Goal: Information Seeking & Learning: Learn about a topic

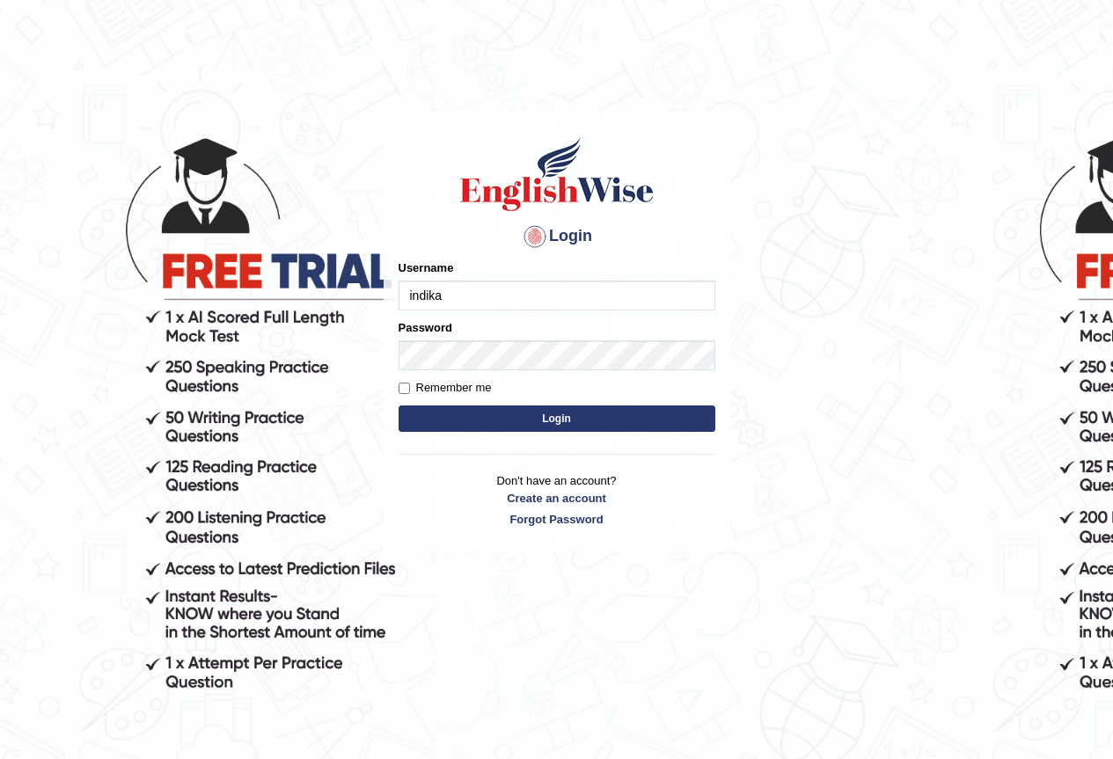
type input "indika2025"
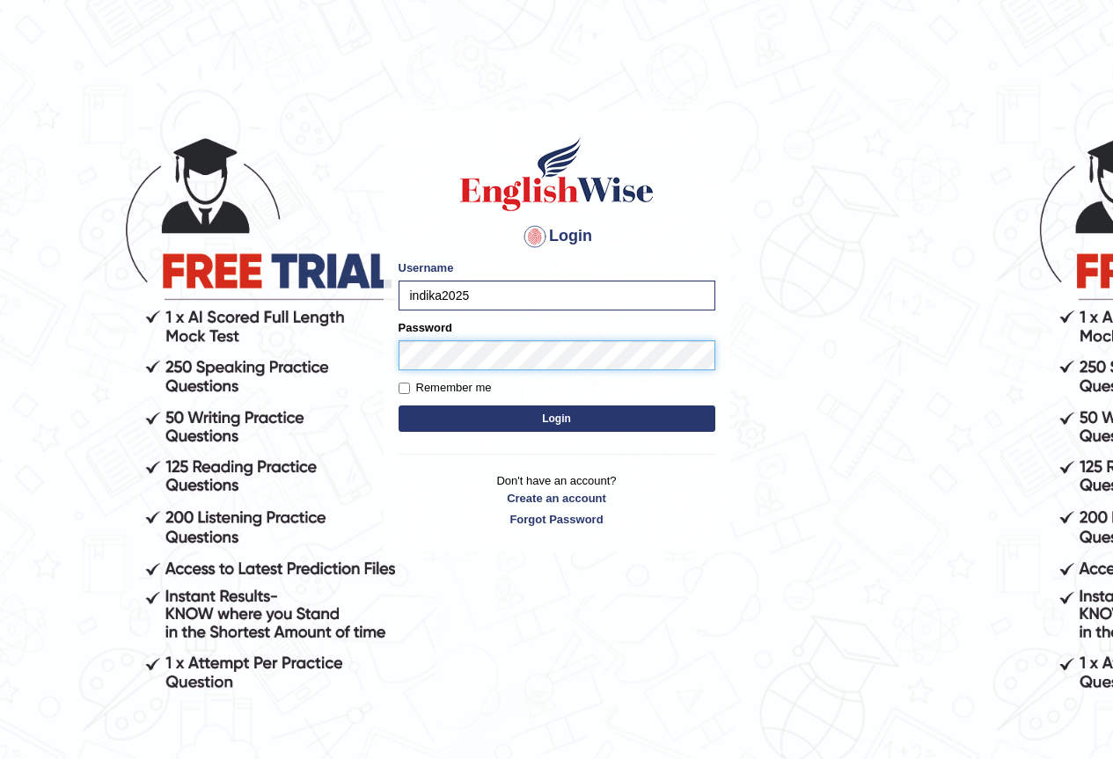
click at [399, 406] on button "Login" at bounding box center [557, 419] width 317 height 26
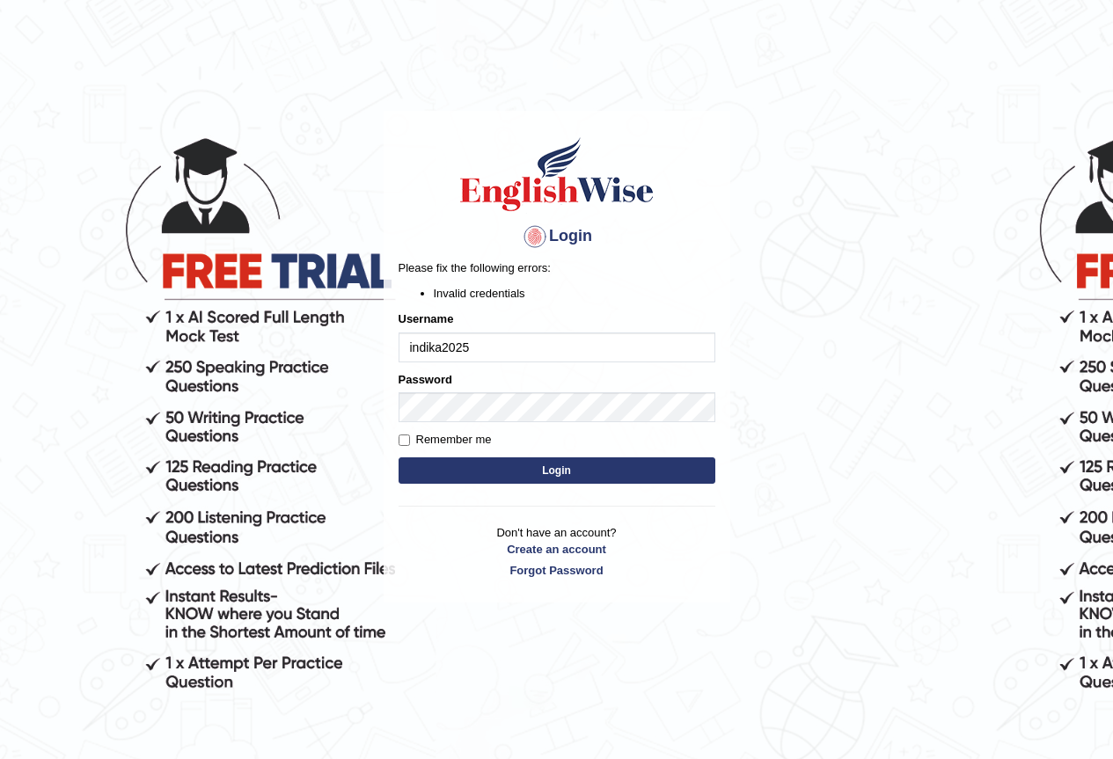
drag, startPoint x: 410, startPoint y: 436, endPoint x: 425, endPoint y: 450, distance: 20.5
click at [409, 436] on label "Remember me" at bounding box center [445, 440] width 93 height 18
click at [405, 445] on input "Remember me" at bounding box center [404, 440] width 11 height 11
checkbox input "true"
click at [428, 461] on button "Login" at bounding box center [557, 471] width 317 height 26
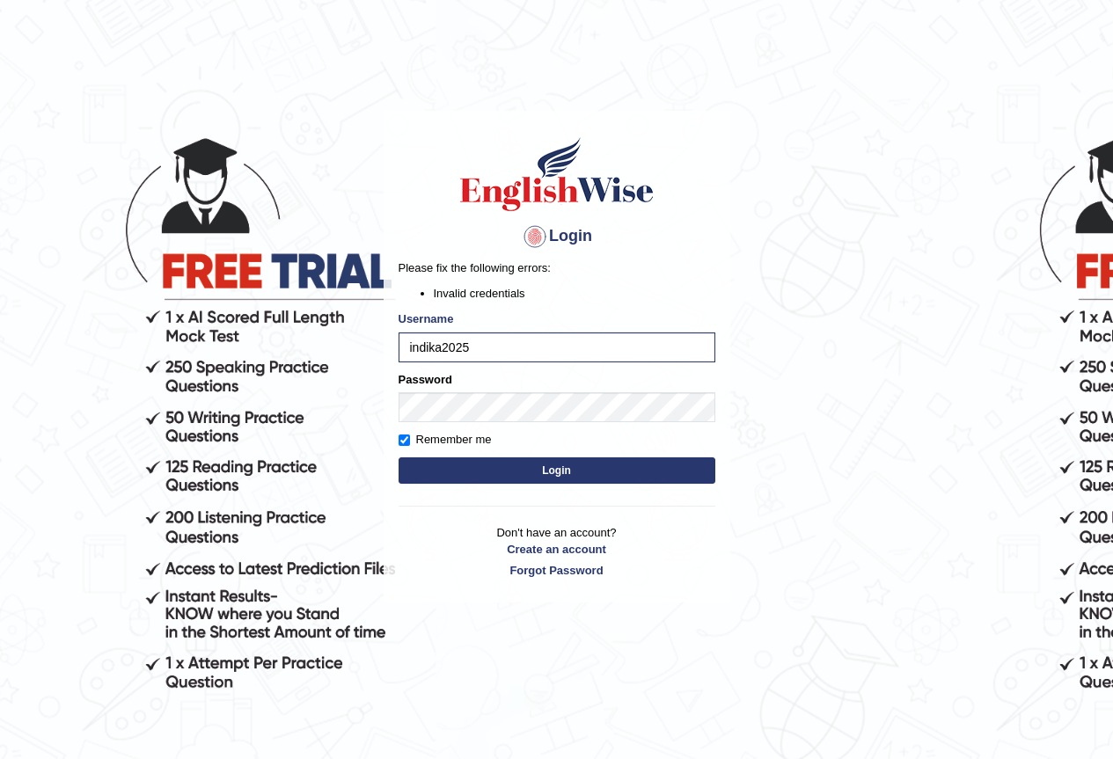
click at [477, 471] on button "Login" at bounding box center [557, 471] width 317 height 26
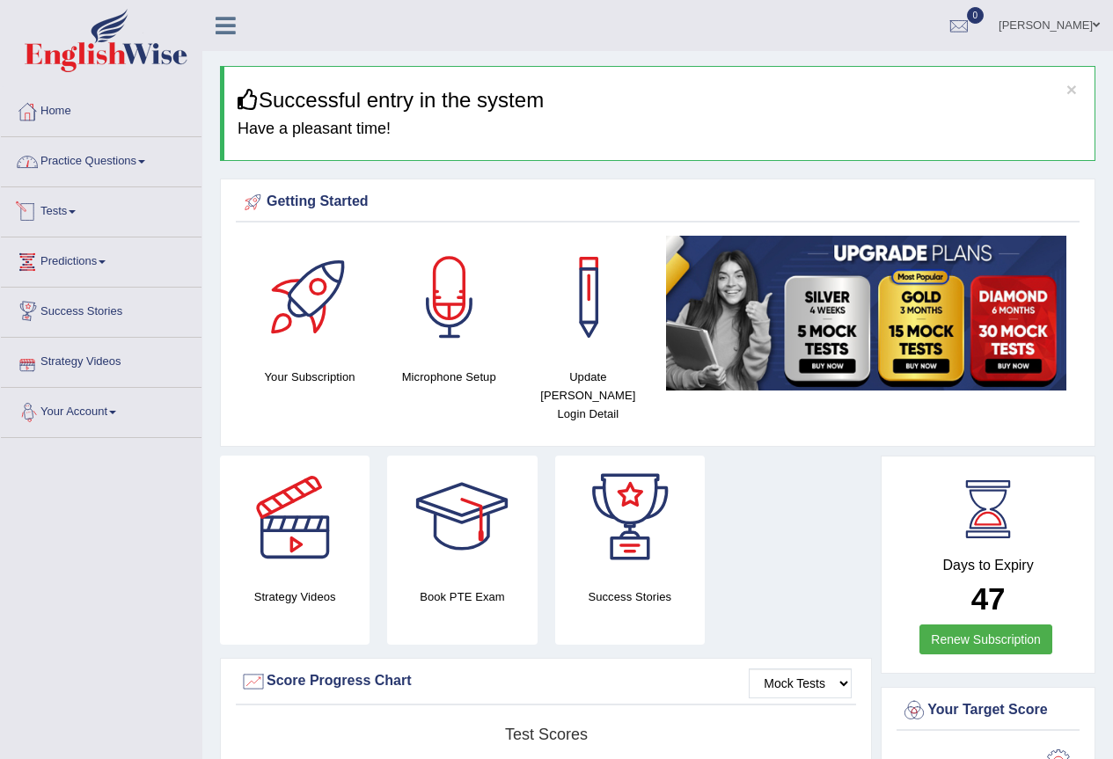
click at [139, 174] on link "Practice Questions" at bounding box center [101, 159] width 201 height 44
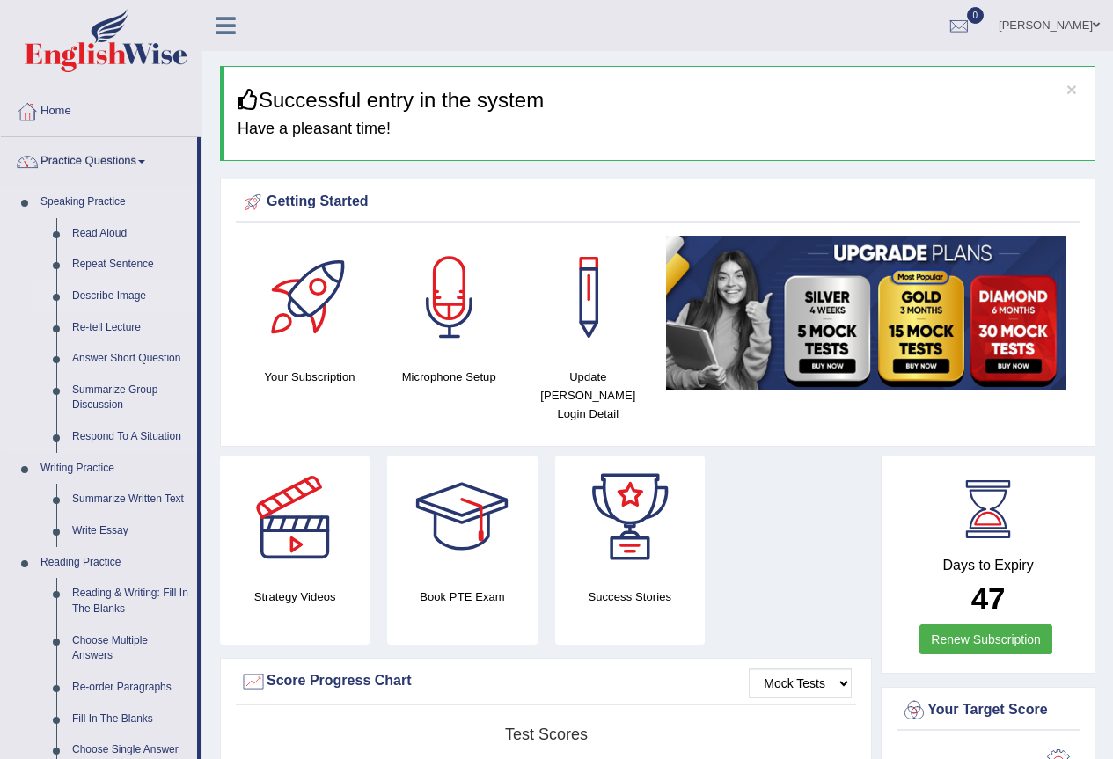
click at [84, 297] on link "Describe Image" at bounding box center [130, 297] width 133 height 32
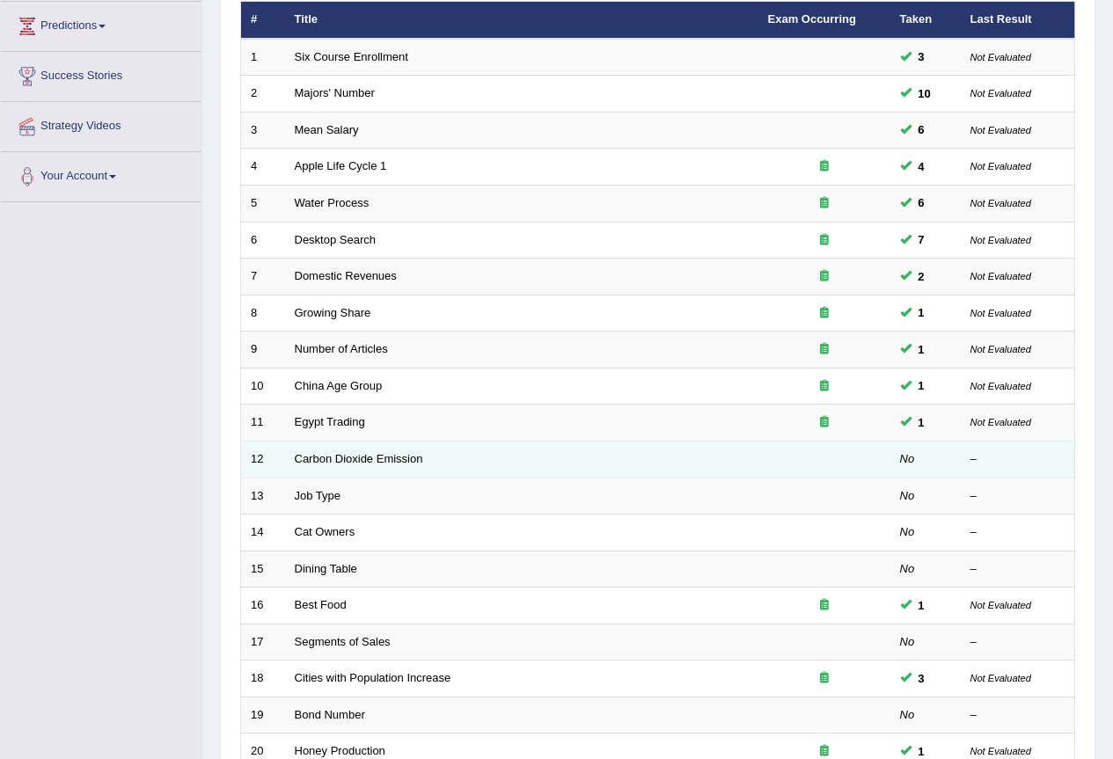
scroll to position [264, 0]
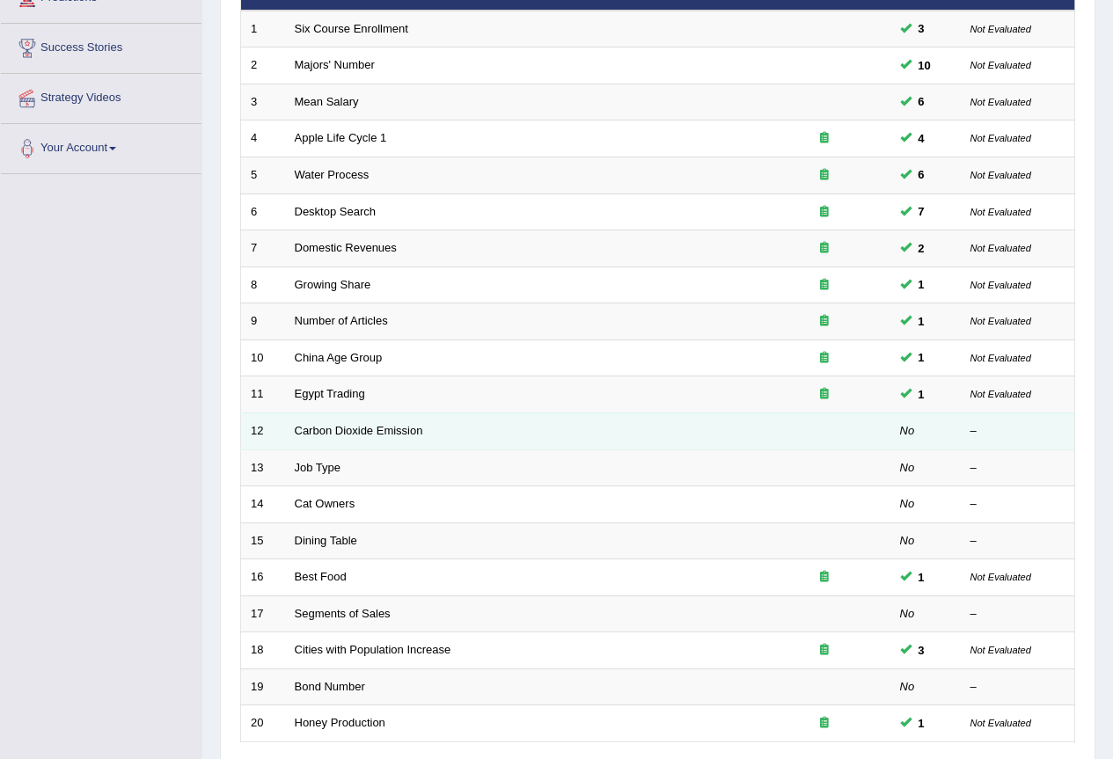
click at [335, 439] on td "Carbon Dioxide Emission" at bounding box center [521, 431] width 473 height 37
click at [319, 429] on link "Carbon Dioxide Emission" at bounding box center [359, 430] width 128 height 13
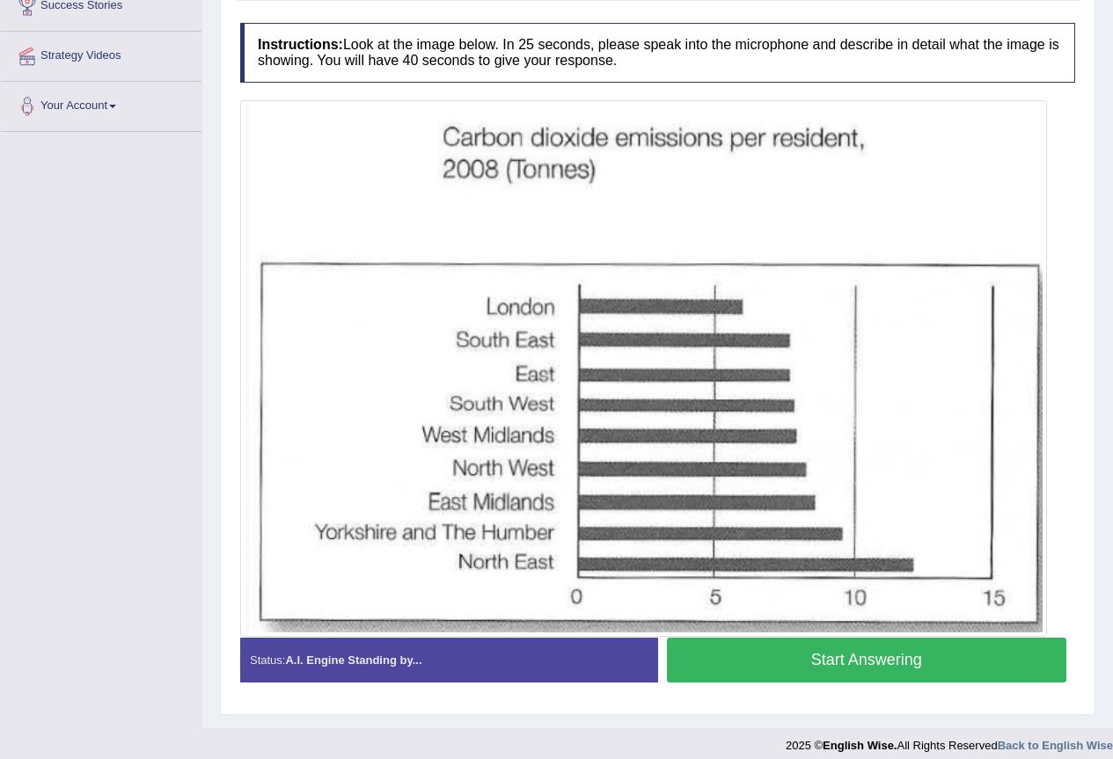
scroll to position [319, 0]
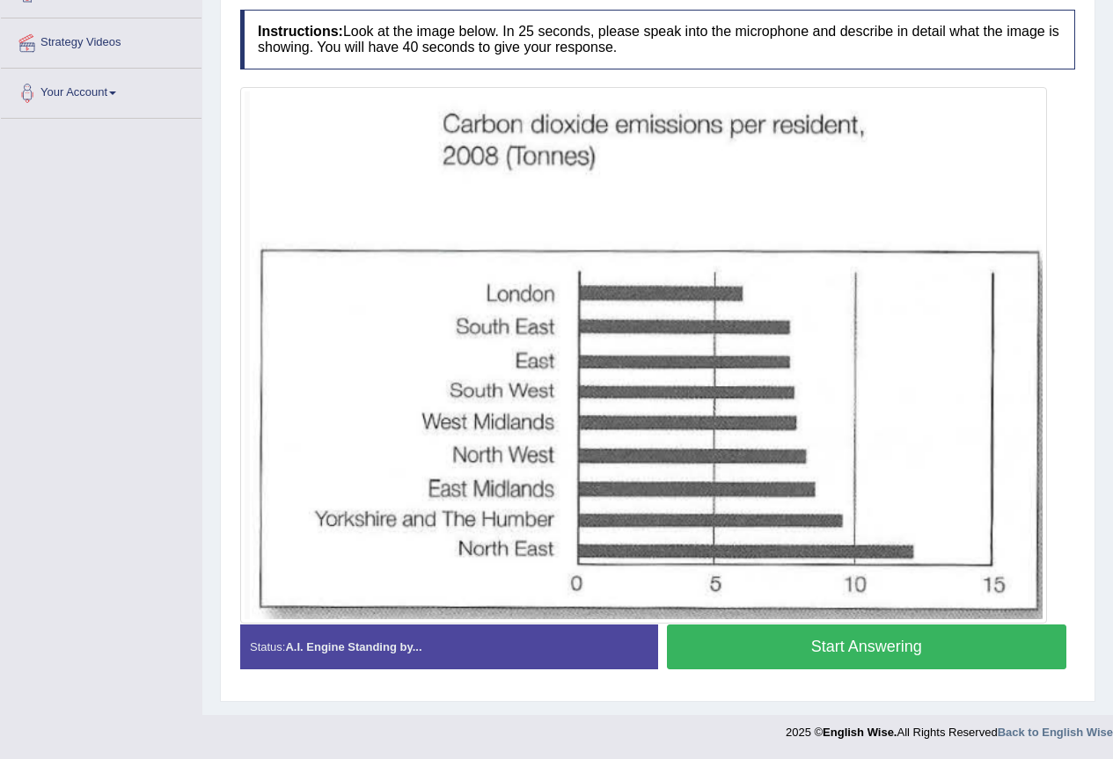
click at [766, 649] on button "Start Answering" at bounding box center [867, 647] width 400 height 45
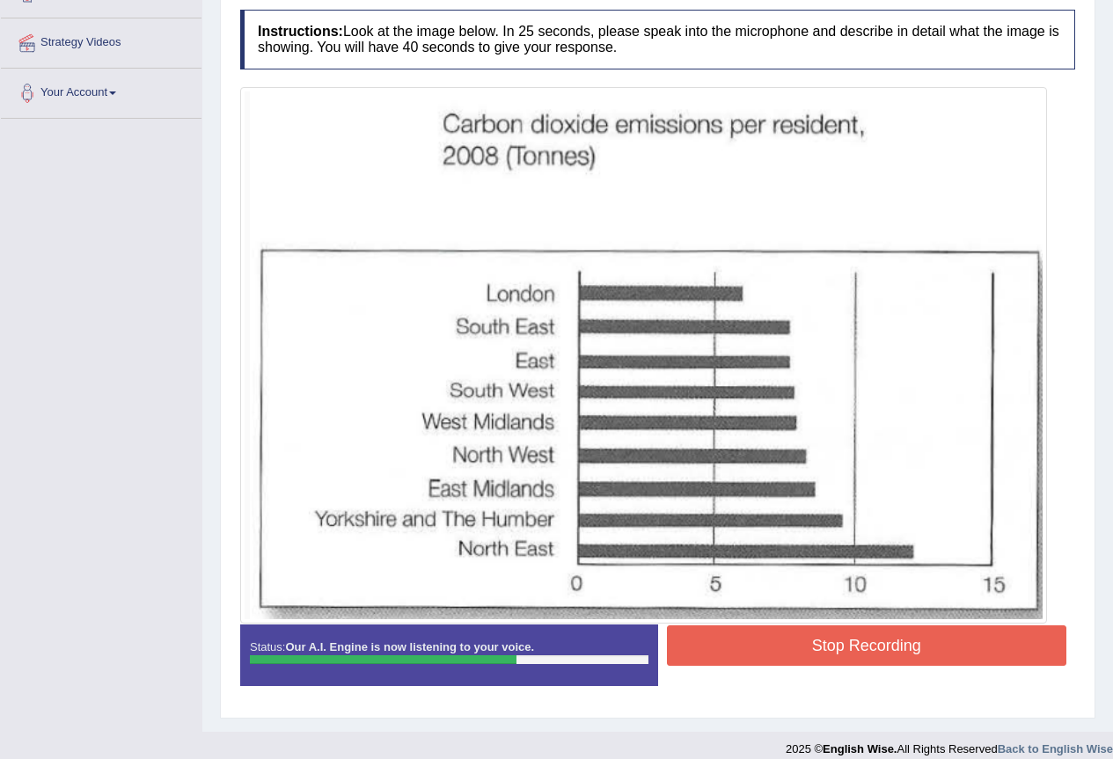
click at [820, 647] on button "Stop Recording" at bounding box center [867, 646] width 400 height 40
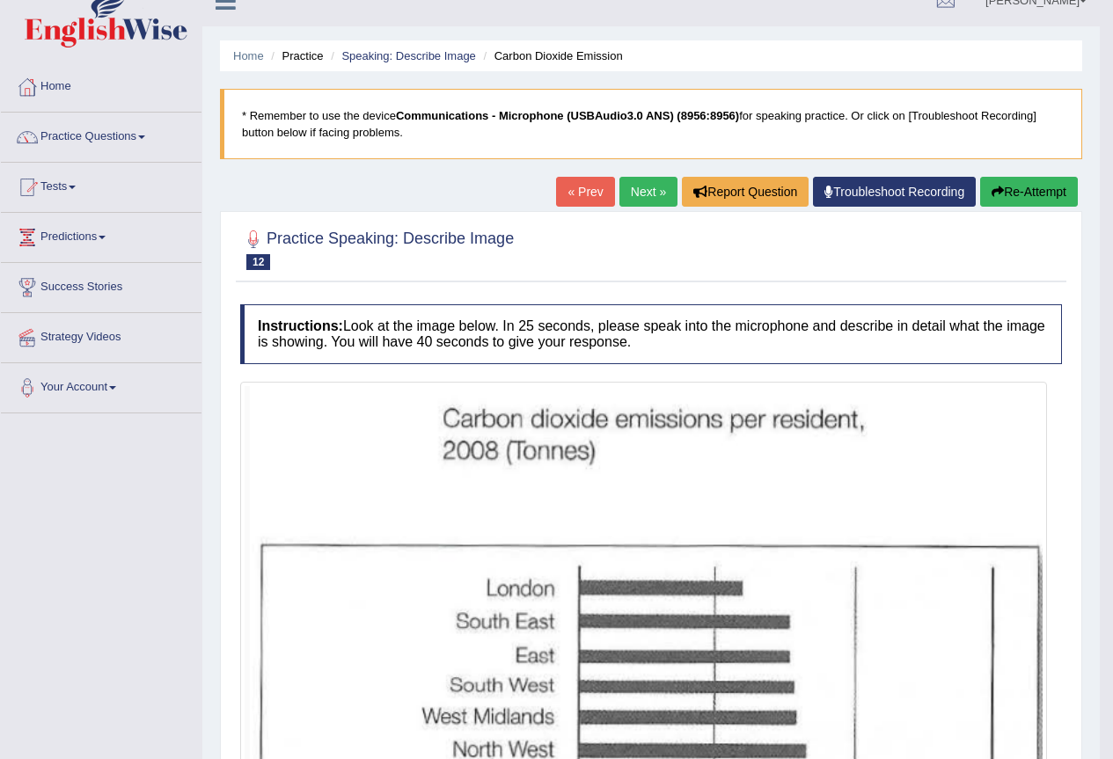
scroll to position [0, 0]
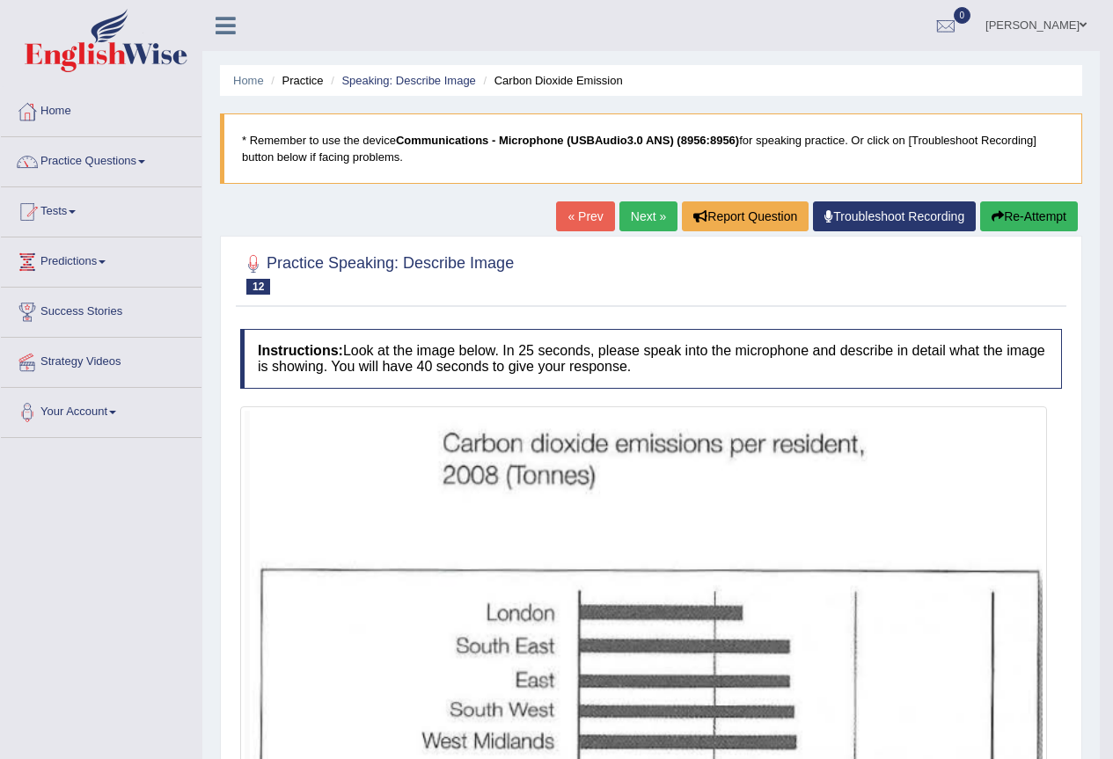
click at [626, 221] on link "Next »" at bounding box center [648, 216] width 58 height 30
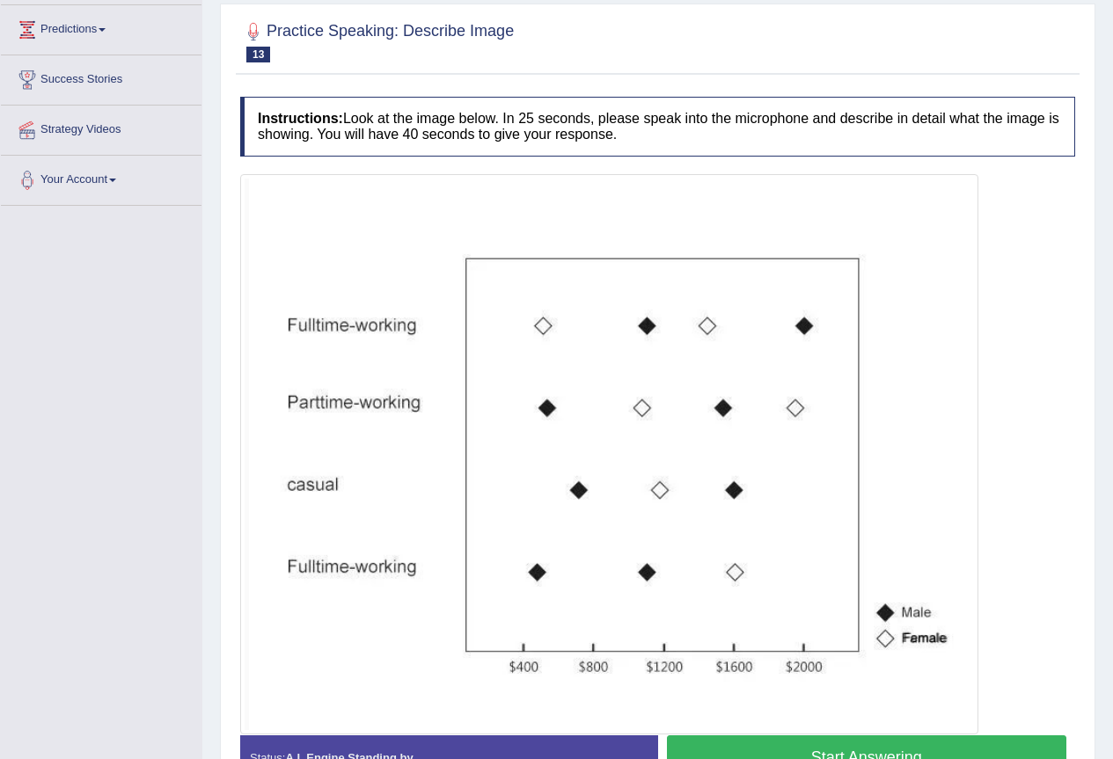
scroll to position [264, 0]
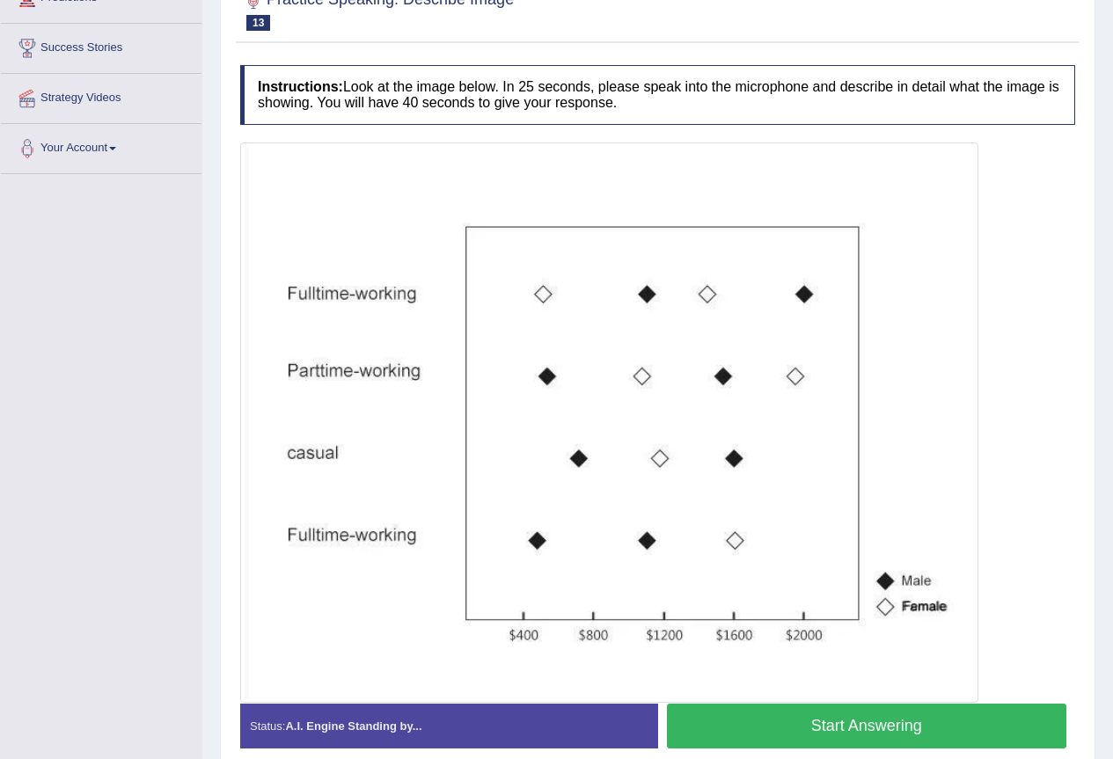
click at [802, 716] on button "Start Answering" at bounding box center [867, 726] width 400 height 45
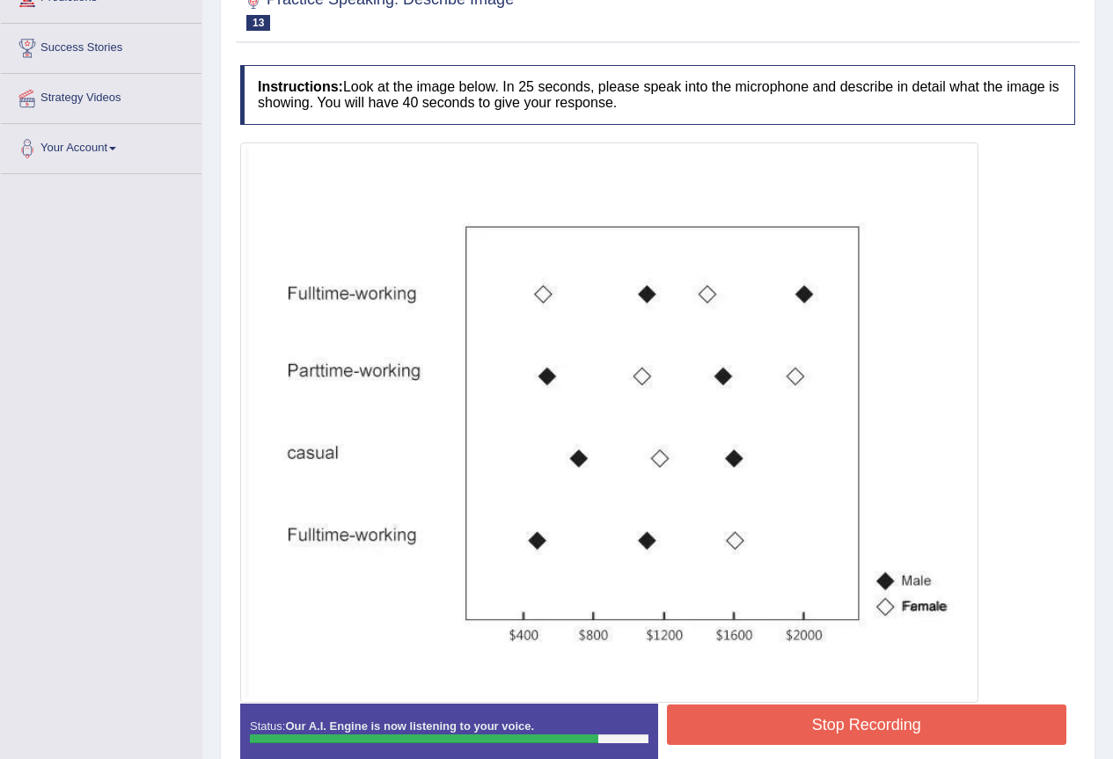
click at [796, 708] on button "Stop Recording" at bounding box center [867, 725] width 400 height 40
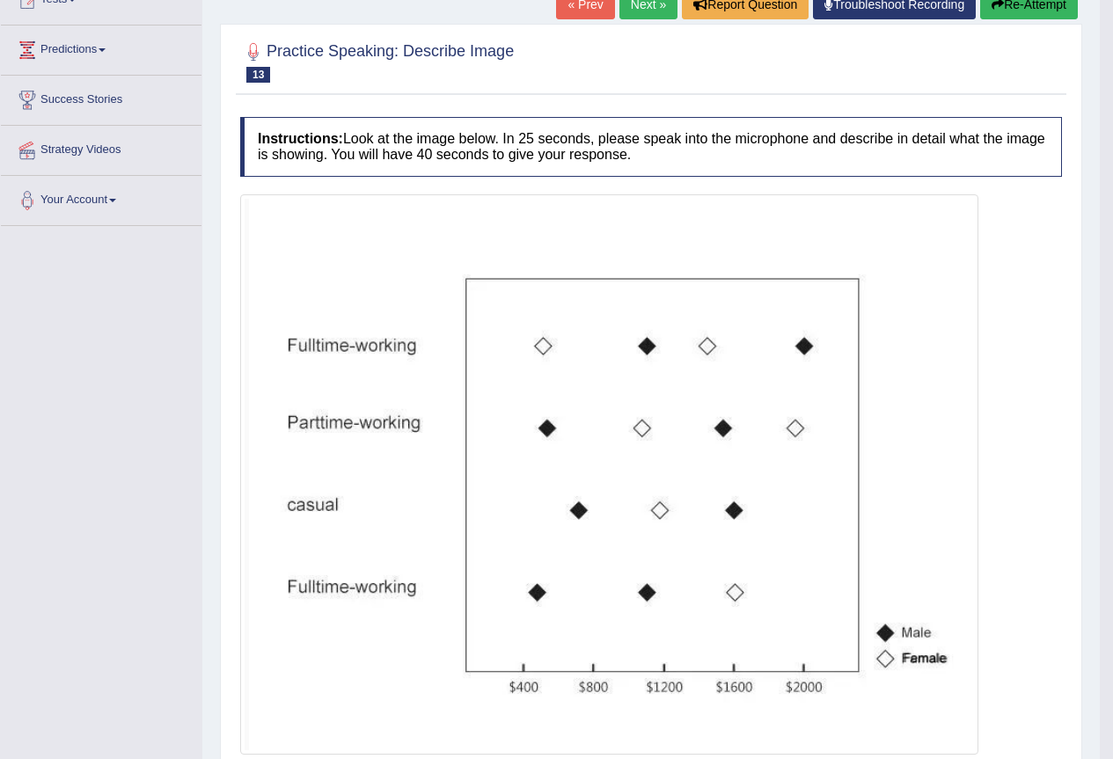
scroll to position [176, 0]
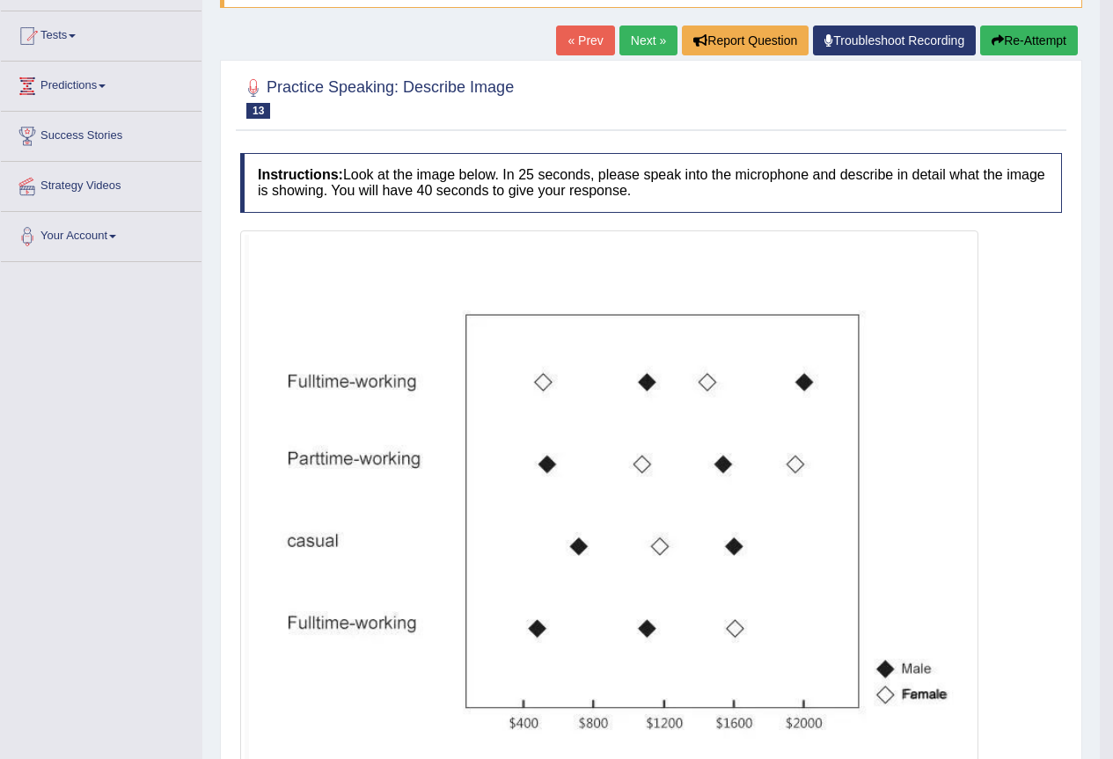
click at [1033, 33] on button "Re-Attempt" at bounding box center [1029, 41] width 98 height 30
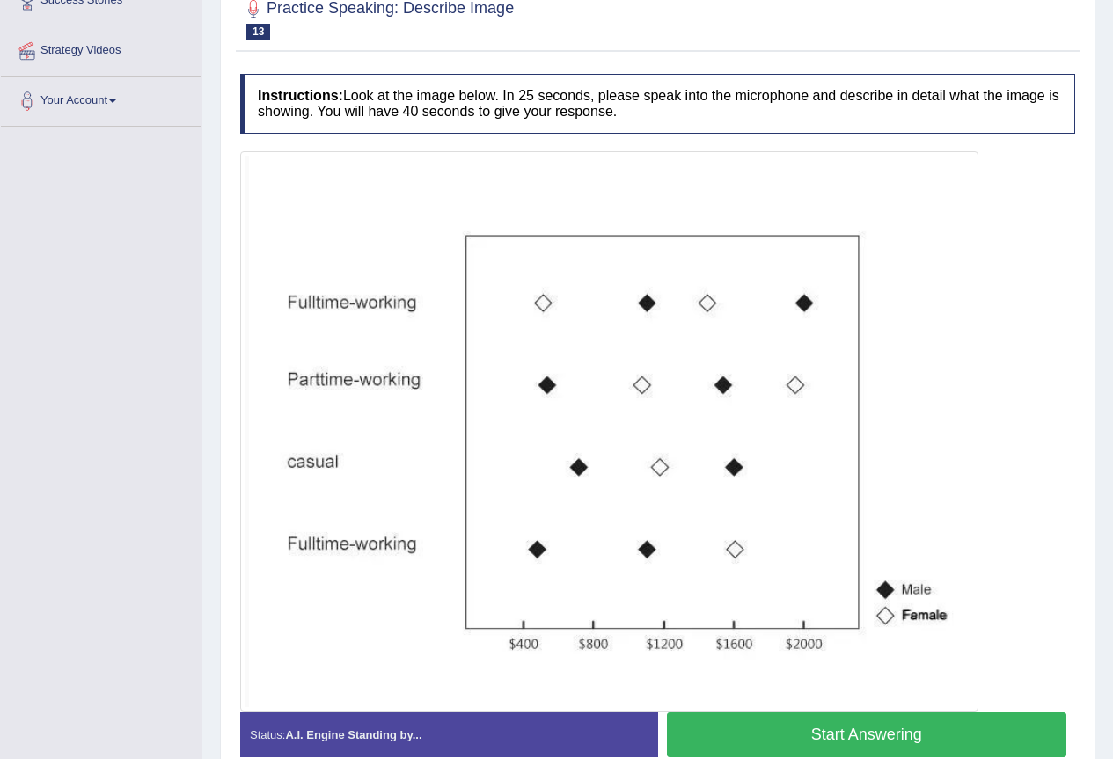
scroll to position [399, 0]
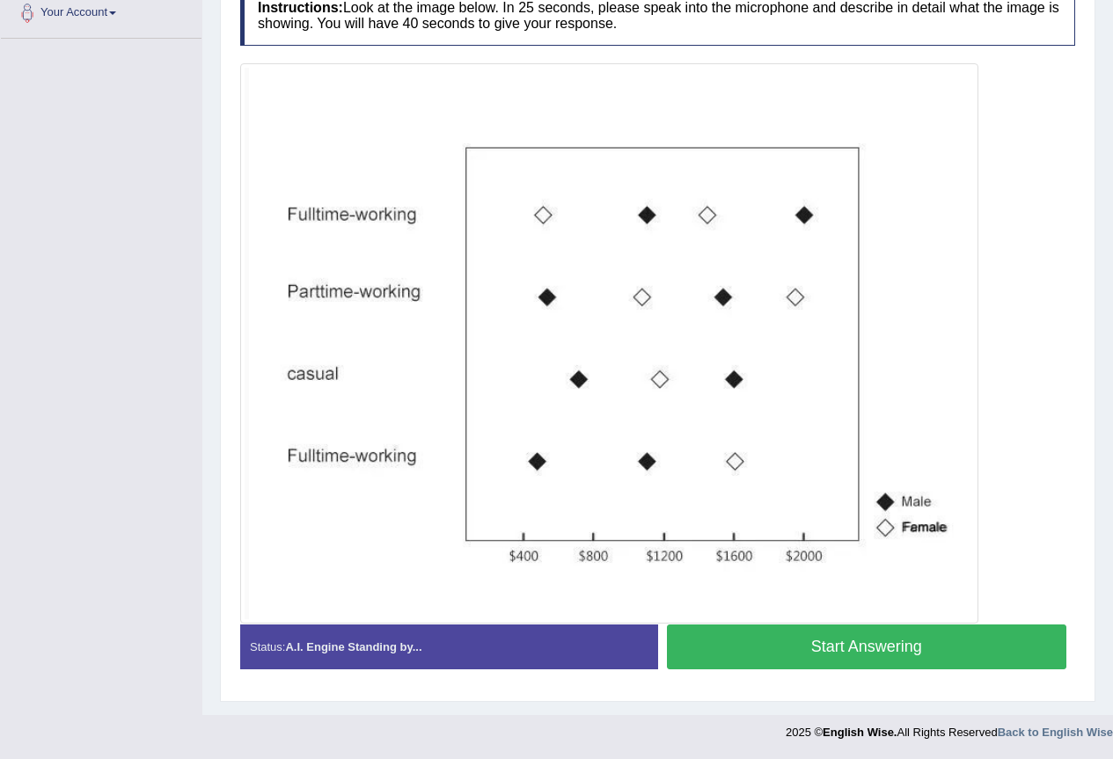
click at [918, 655] on button "Start Answering" at bounding box center [867, 647] width 400 height 45
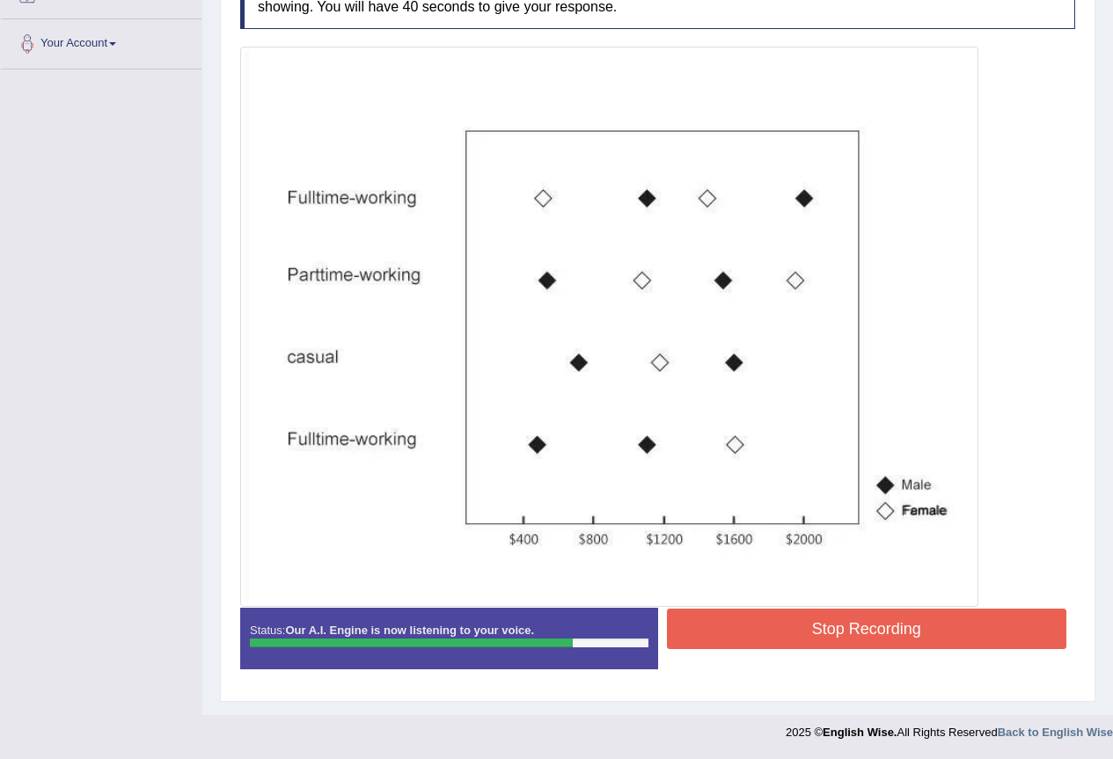
click at [882, 640] on button "Stop Recording" at bounding box center [867, 629] width 400 height 40
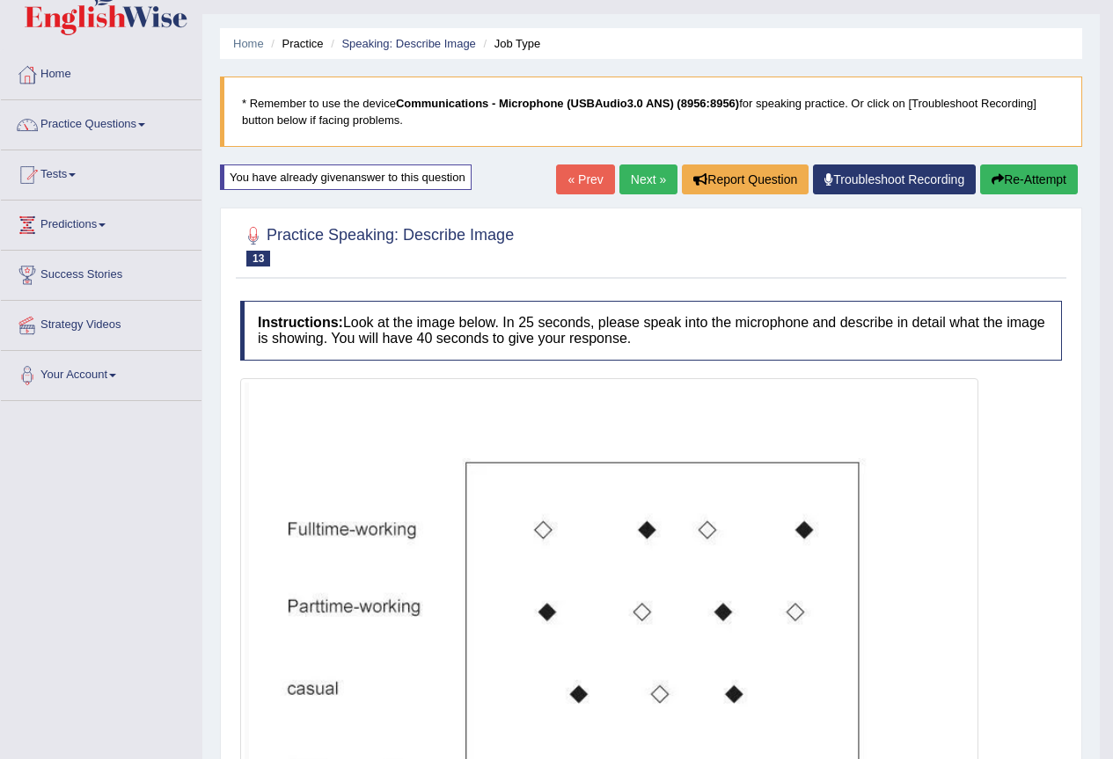
scroll to position [17, 0]
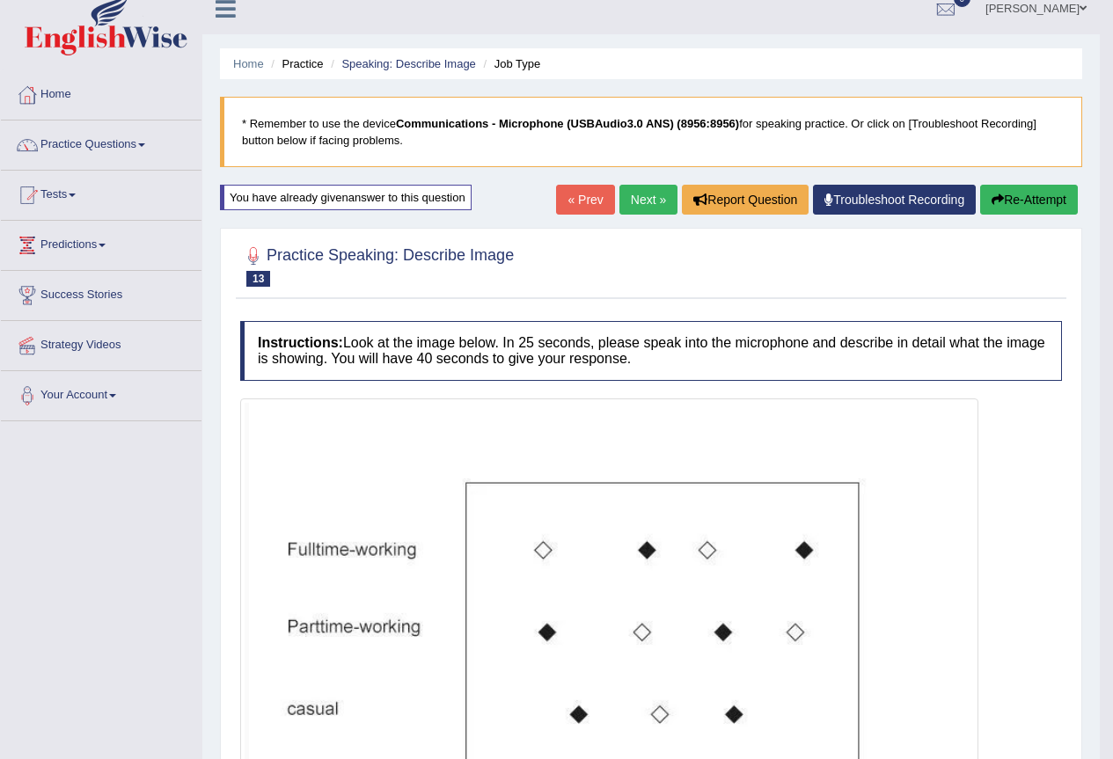
click at [619, 190] on link "Next »" at bounding box center [648, 200] width 58 height 30
